Goal: Task Accomplishment & Management: Manage account settings

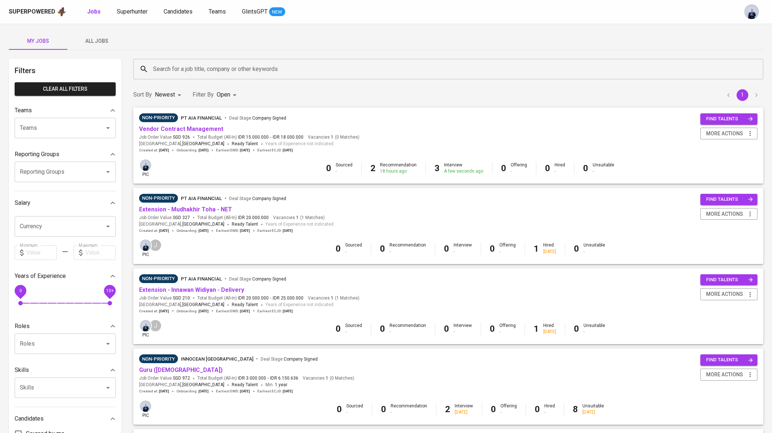
click at [105, 43] on span "All Jobs" at bounding box center [97, 41] width 50 height 9
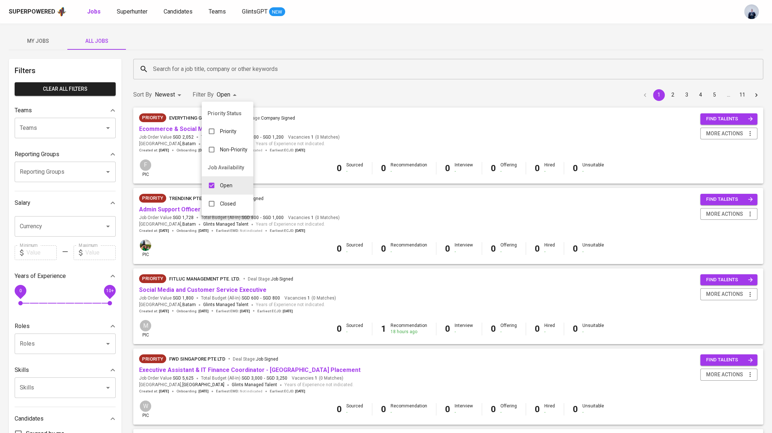
click at [204, 18] on div at bounding box center [386, 216] width 772 height 433
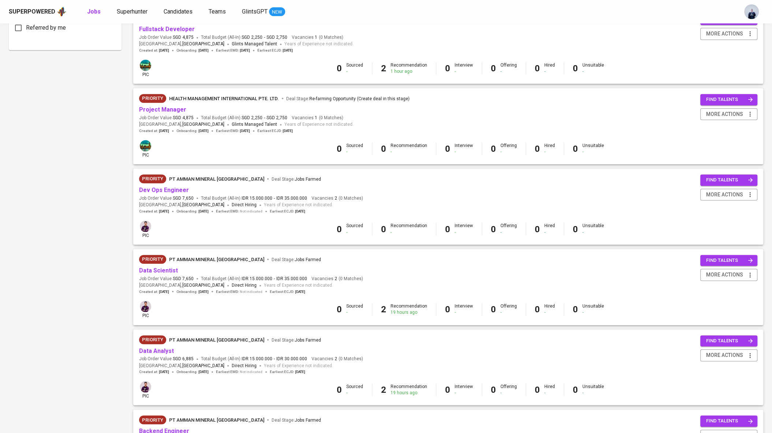
scroll to position [524, 0]
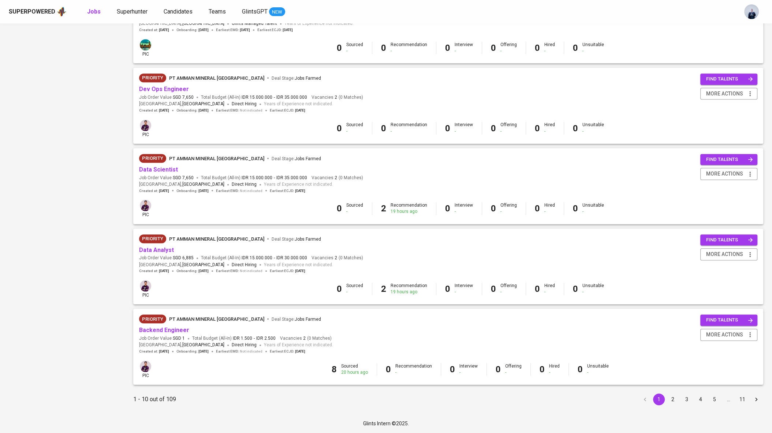
click at [673, 399] on button "2" at bounding box center [673, 400] width 12 height 12
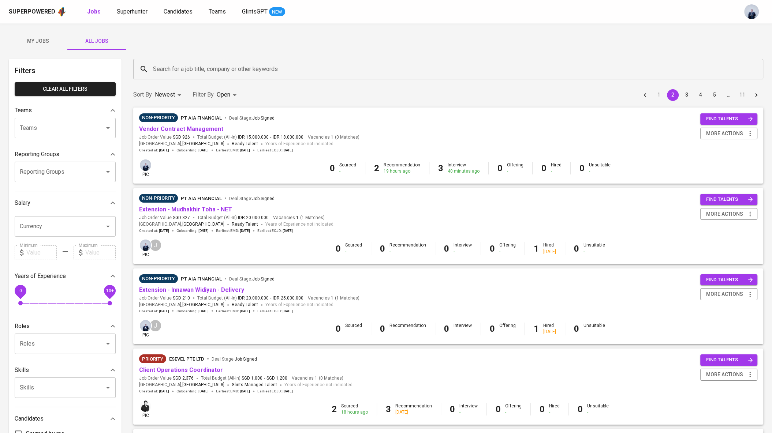
click at [89, 12] on b "Jobs" at bounding box center [94, 11] width 14 height 7
type input "OPEN"
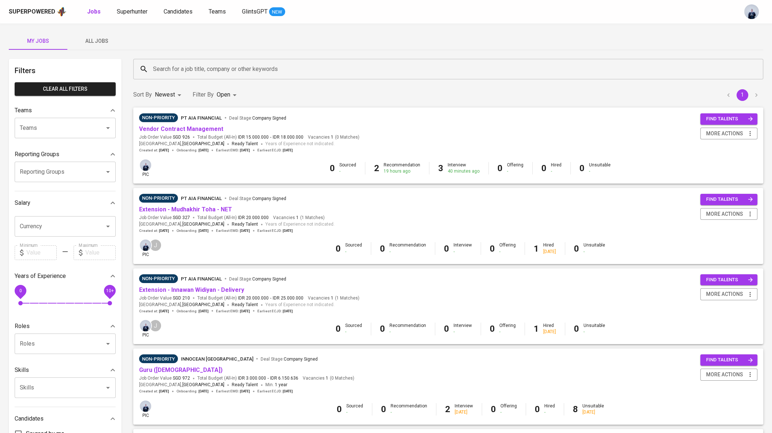
scroll to position [43, 0]
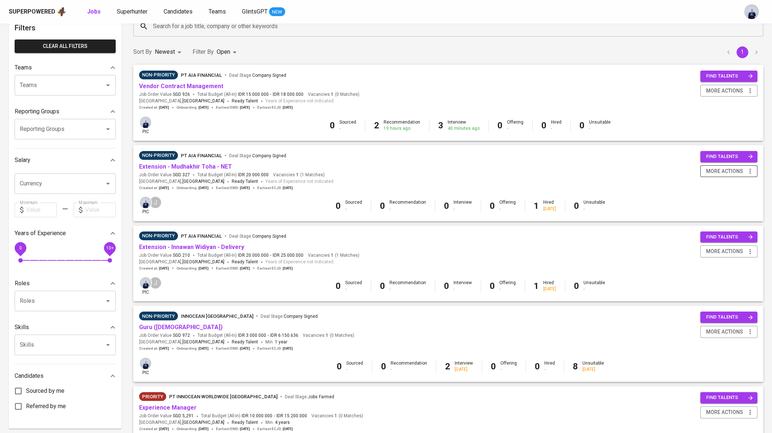
click at [740, 168] on span "more actions" at bounding box center [724, 171] width 37 height 9
click at [705, 220] on div "Close Job" at bounding box center [719, 224] width 64 height 8
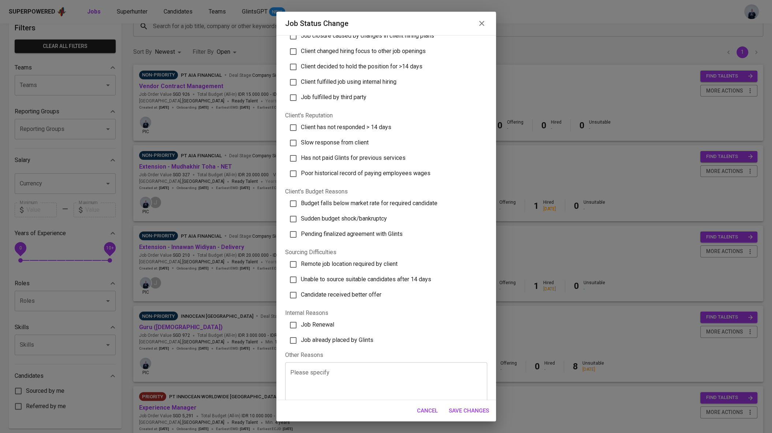
scroll to position [52, 0]
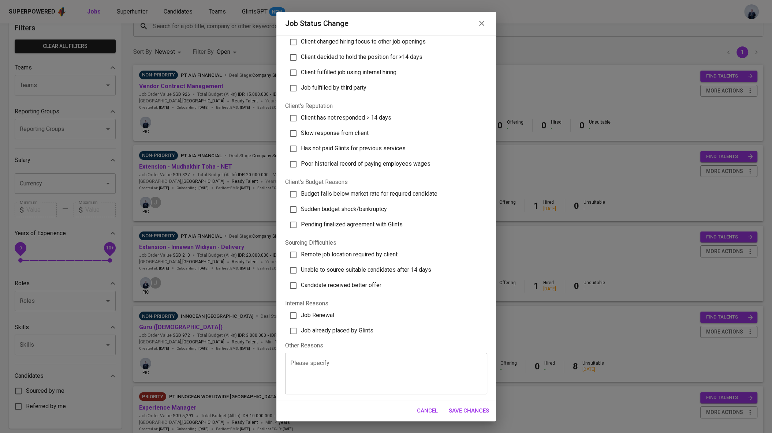
click at [351, 330] on span "Job already placed by Glints" at bounding box center [337, 330] width 72 height 7
click at [301, 330] on input "Job already placed by Glints" at bounding box center [293, 331] width 15 height 15
checkbox input "true"
click at [469, 411] on span "Save Changes" at bounding box center [469, 411] width 40 height 10
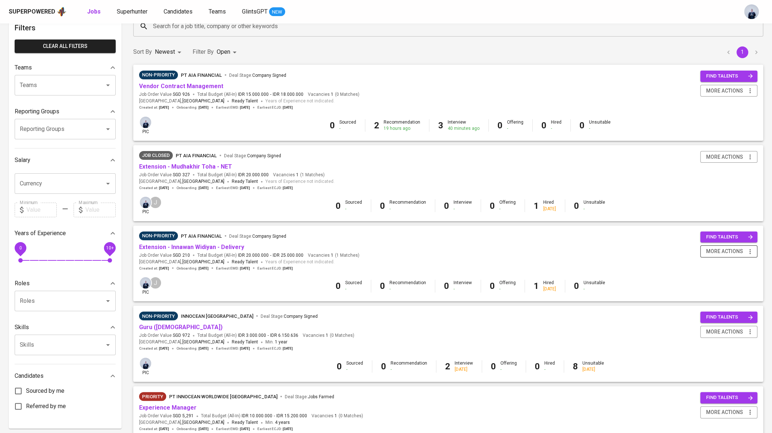
click at [721, 251] on span "more actions" at bounding box center [724, 251] width 37 height 9
click at [699, 304] on div "Close Job" at bounding box center [719, 304] width 64 height 8
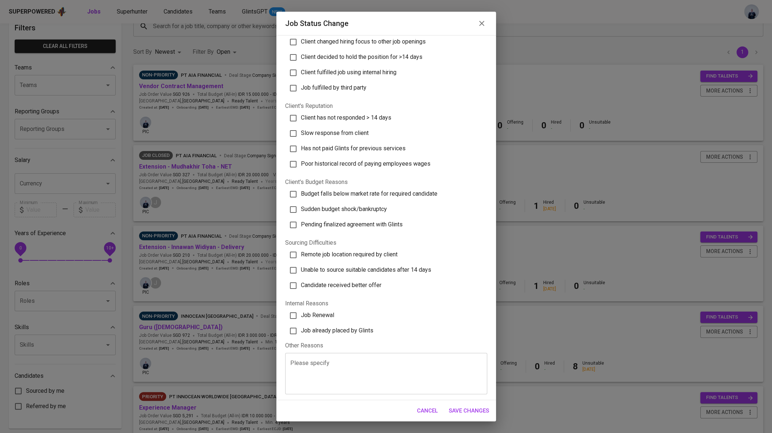
click at [362, 328] on span "Job already placed by Glints" at bounding box center [337, 330] width 72 height 7
click at [301, 328] on input "Job already placed by Glints" at bounding box center [293, 331] width 15 height 15
checkbox input "true"
click at [476, 411] on span "Save Changes" at bounding box center [469, 411] width 40 height 10
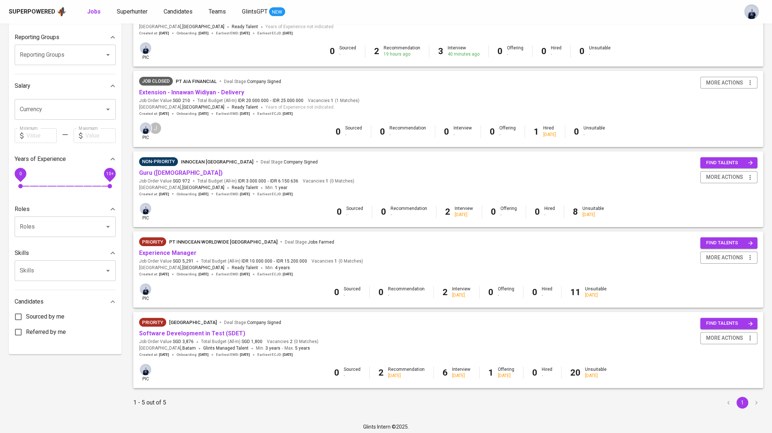
scroll to position [121, 0]
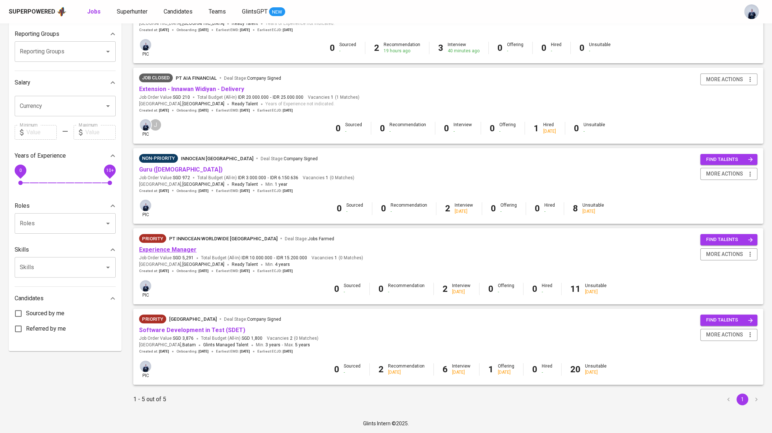
click at [168, 249] on link "Experience Manager" at bounding box center [167, 249] width 57 height 7
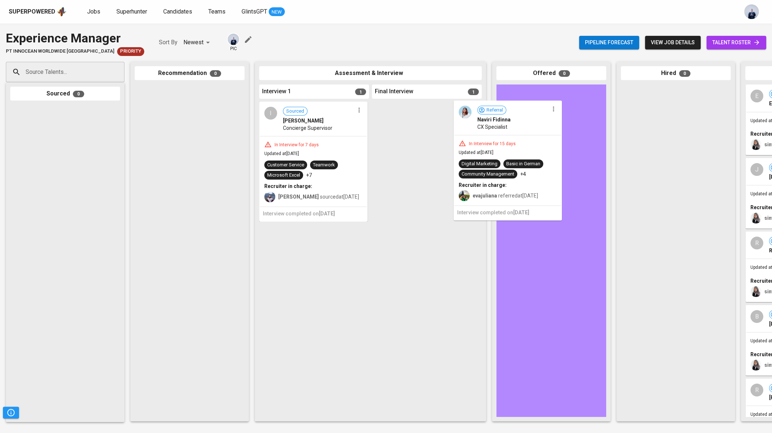
drag, startPoint x: 435, startPoint y: 127, endPoint x: 528, endPoint y: 126, distance: 93.4
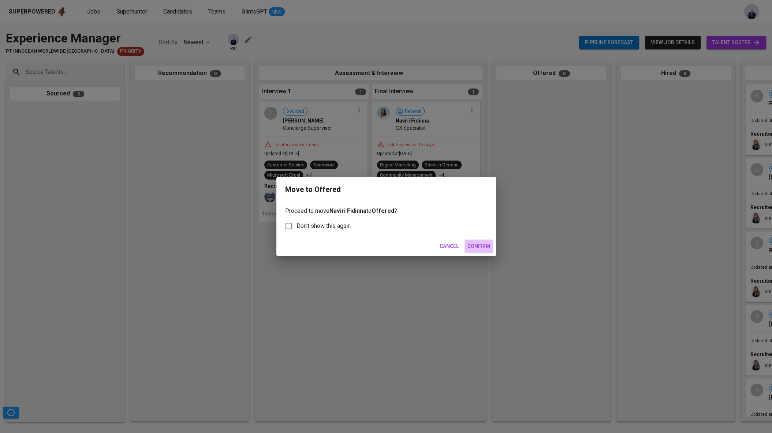
click at [482, 247] on span "Confirm" at bounding box center [478, 246] width 23 height 9
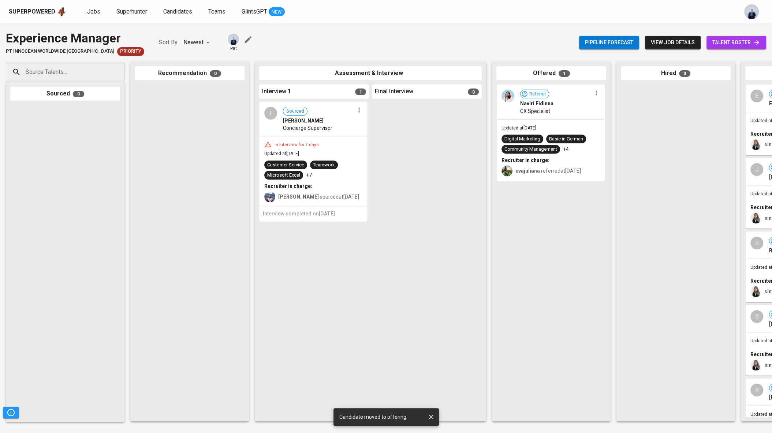
click at [85, 10] on div "Superpowered Jobs Superhunter Candidates Teams GlintsGPT NEW" at bounding box center [374, 11] width 731 height 11
click at [93, 12] on span "Jobs" at bounding box center [93, 11] width 13 height 7
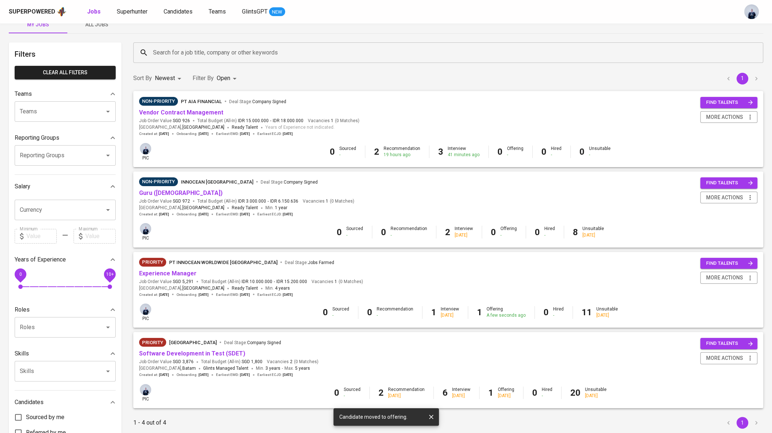
scroll to position [20, 0]
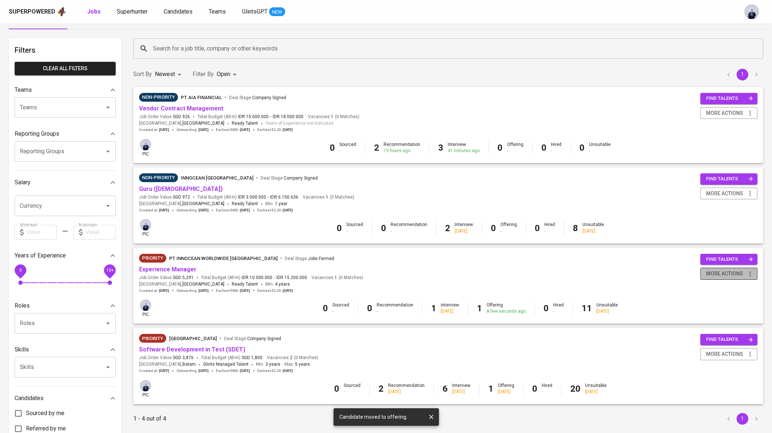
click at [719, 273] on span "more actions" at bounding box center [724, 273] width 37 height 9
click at [549, 275] on div at bounding box center [386, 216] width 772 height 433
click at [735, 272] on span "more actions" at bounding box center [724, 273] width 37 height 9
click at [713, 314] on div "Change to Non-priority" at bounding box center [719, 314] width 64 height 8
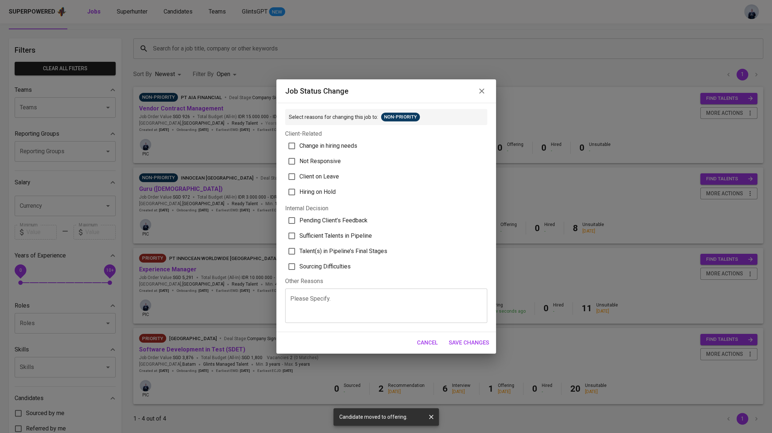
click at [340, 253] on span "Talent(s) in Pipeline’s Final Stages" at bounding box center [343, 251] width 88 height 9
click at [299, 253] on input "Talent(s) in Pipeline’s Final Stages" at bounding box center [291, 251] width 15 height 15
checkbox input "true"
click at [472, 342] on span "Save Changes" at bounding box center [469, 343] width 40 height 10
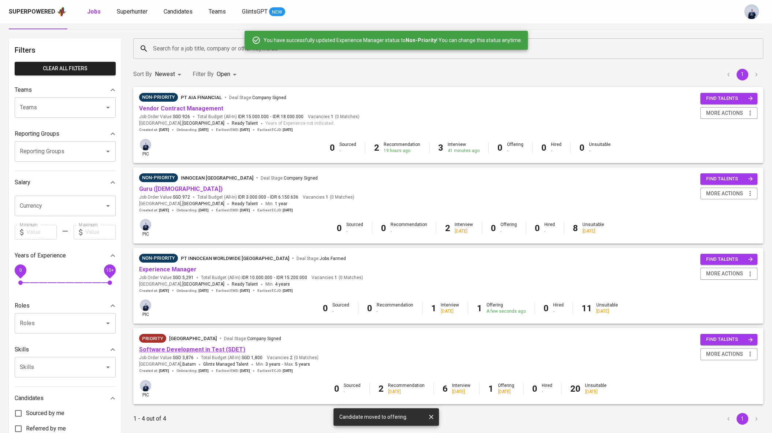
click at [172, 349] on link "Software Development in Test (SDET)" at bounding box center [192, 349] width 106 height 7
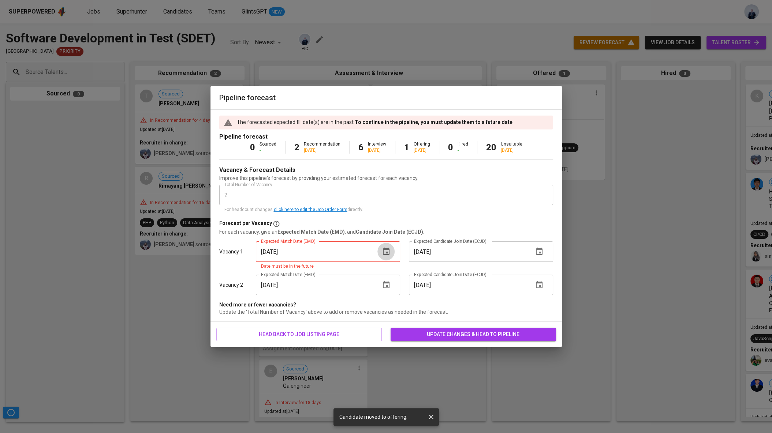
click at [384, 251] on icon "button" at bounding box center [386, 251] width 9 height 9
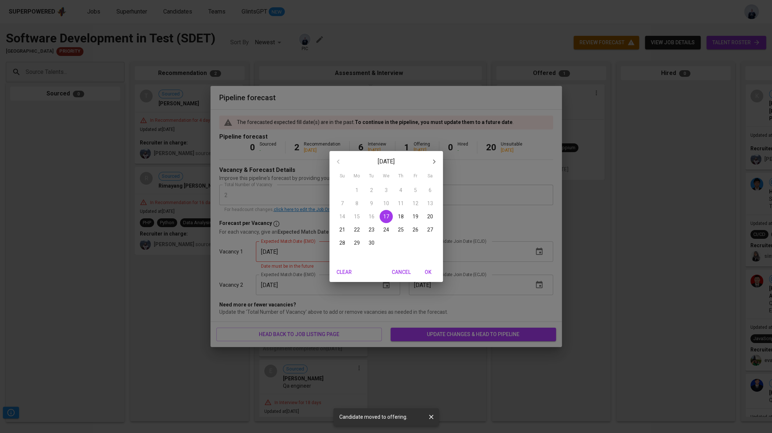
click at [370, 243] on p "30" at bounding box center [372, 242] width 6 height 7
type input "[DATE]"
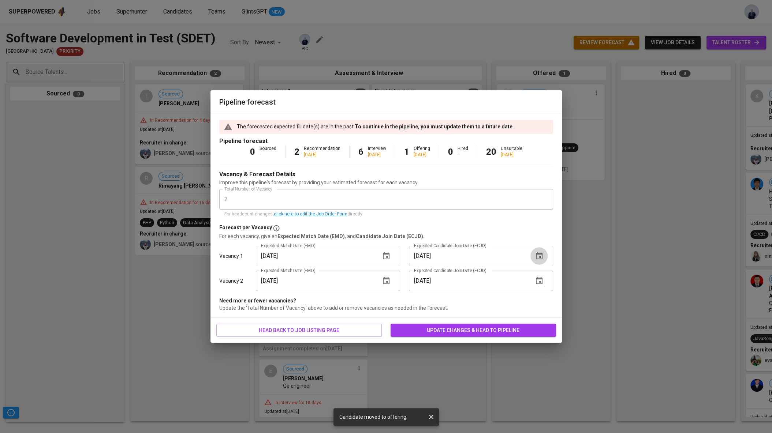
click at [540, 254] on icon "button" at bounding box center [539, 256] width 9 height 9
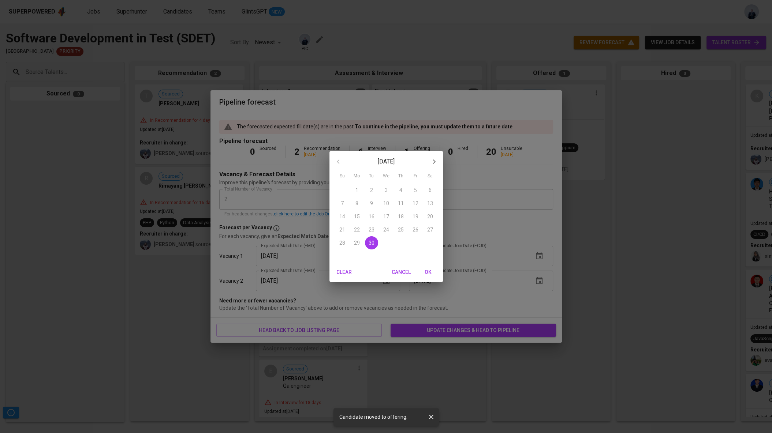
click at [434, 161] on icon "button" at bounding box center [434, 162] width 3 height 4
click at [388, 186] on button "1" at bounding box center [386, 190] width 13 height 13
type input "[DATE]"
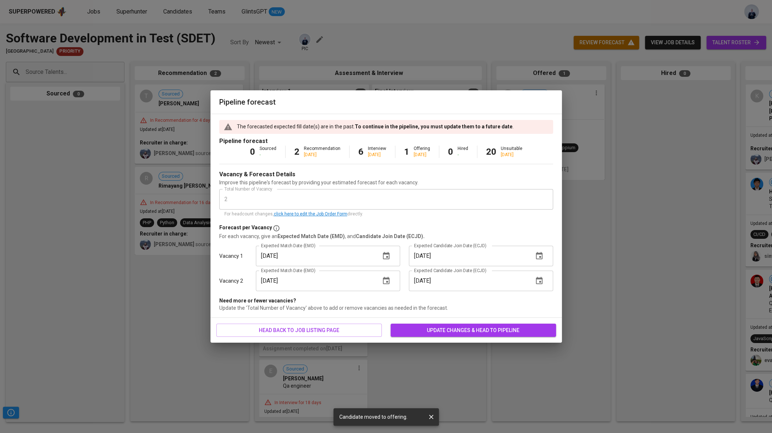
click at [429, 329] on span "update changes & head to pipeline" at bounding box center [473, 330] width 154 height 9
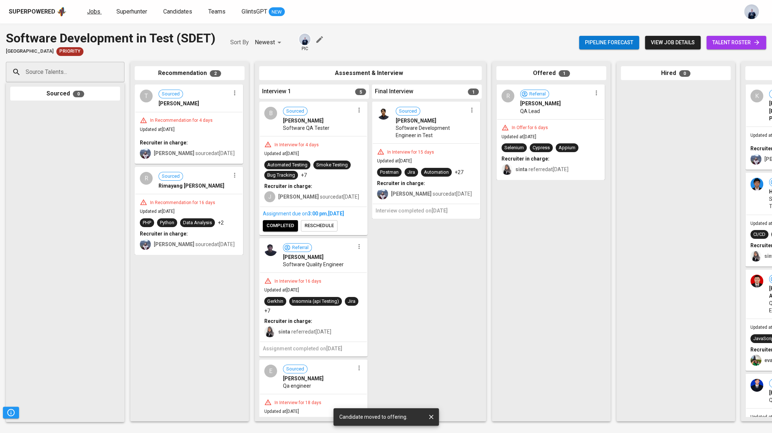
click at [92, 11] on span "Jobs" at bounding box center [93, 11] width 13 height 7
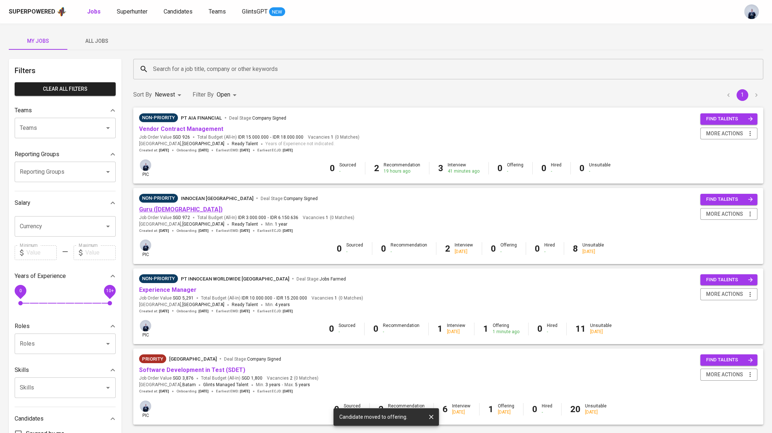
click at [153, 211] on link "Guru ([DEMOGRAPHIC_DATA])" at bounding box center [180, 209] width 83 height 7
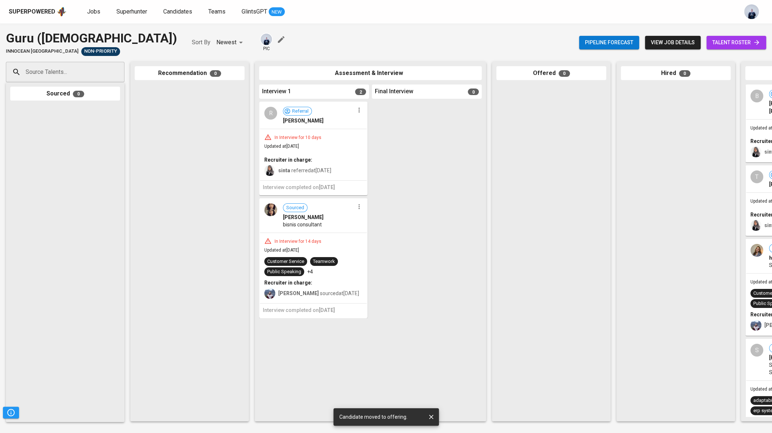
click at [441, 169] on div at bounding box center [427, 260] width 110 height 316
click at [655, 43] on span "view job details" at bounding box center [673, 42] width 44 height 9
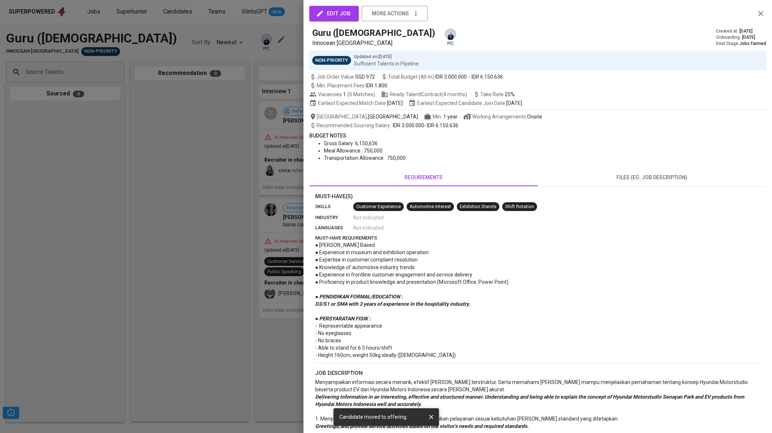
click at [212, 209] on div at bounding box center [386, 216] width 772 height 433
